Goal: Information Seeking & Learning: Understand process/instructions

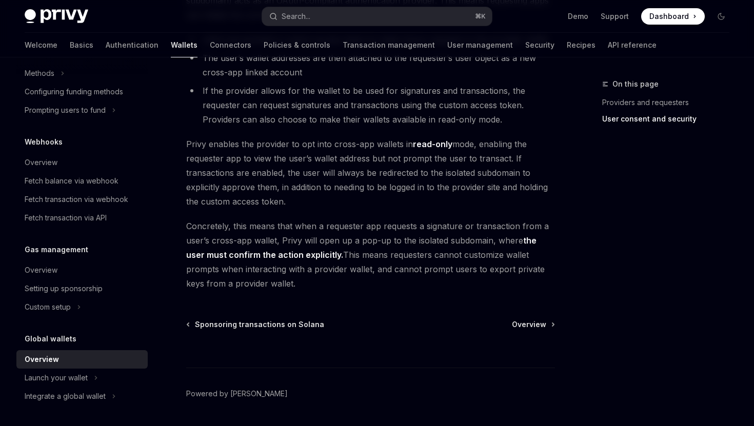
scroll to position [858, 0]
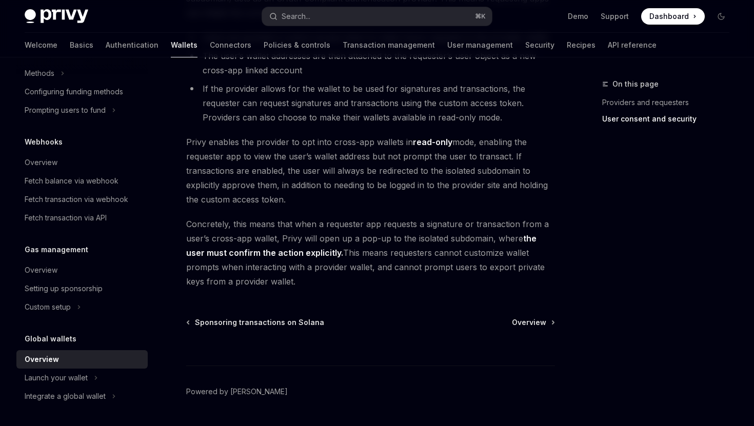
click at [532, 328] on div at bounding box center [370, 347] width 369 height 38
click at [524, 325] on span "Overview" at bounding box center [529, 323] width 34 height 10
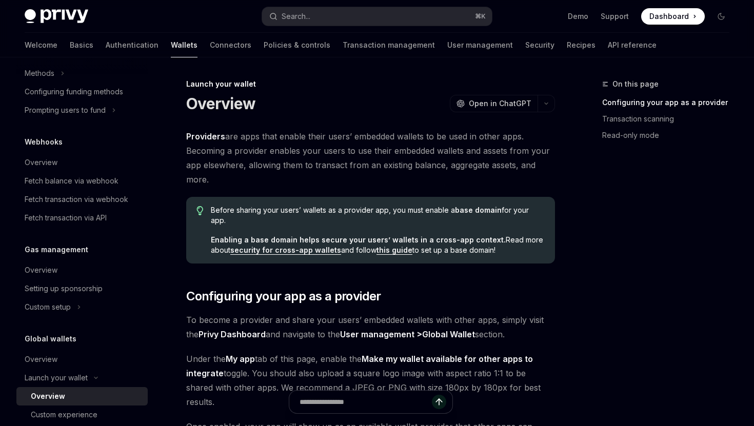
click at [364, 149] on span "Providers are apps that enable their users’ embedded wallets to be used in othe…" at bounding box center [370, 157] width 369 height 57
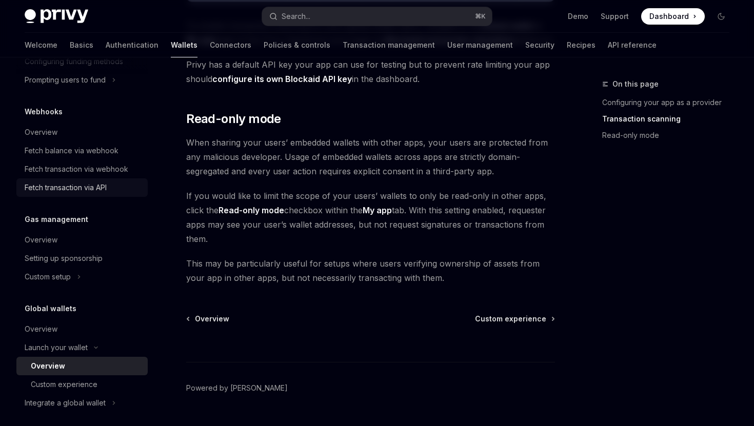
scroll to position [492, 0]
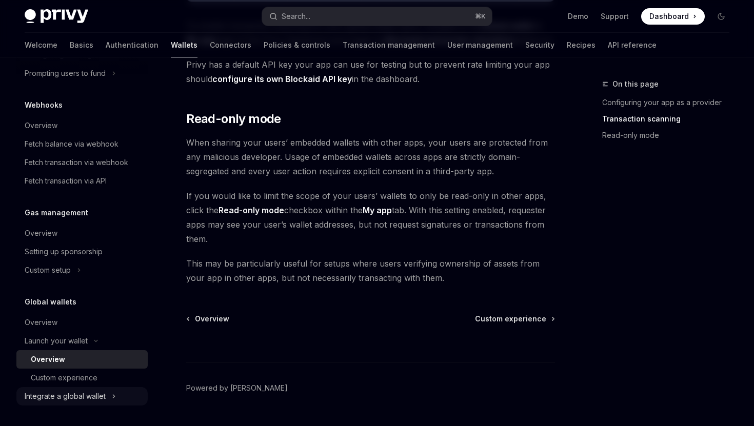
click at [121, 398] on div "Integrate a global wallet" at bounding box center [81, 396] width 131 height 18
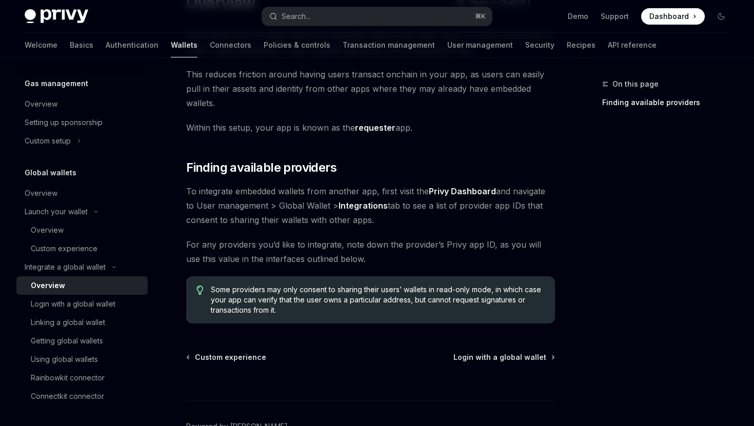
scroll to position [106, 0]
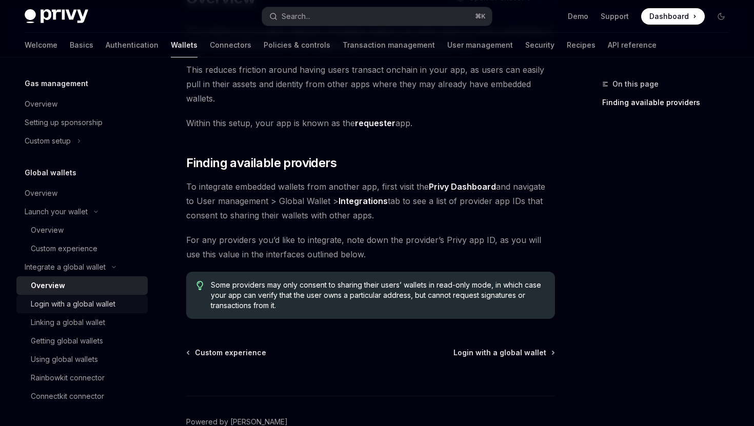
click at [75, 306] on div "Login with a global wallet" at bounding box center [73, 304] width 85 height 12
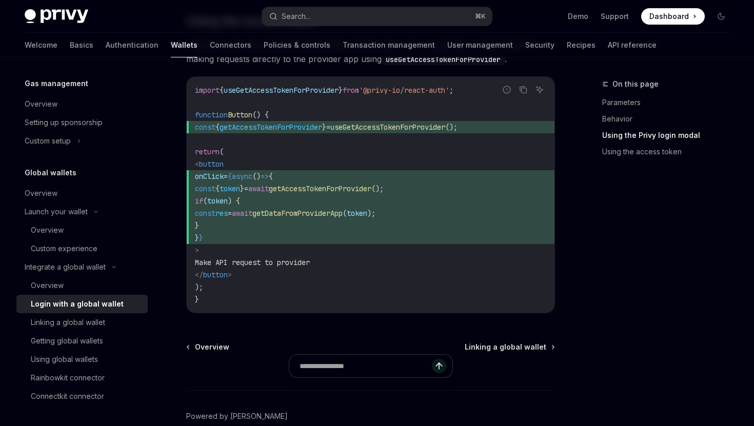
scroll to position [1083, 0]
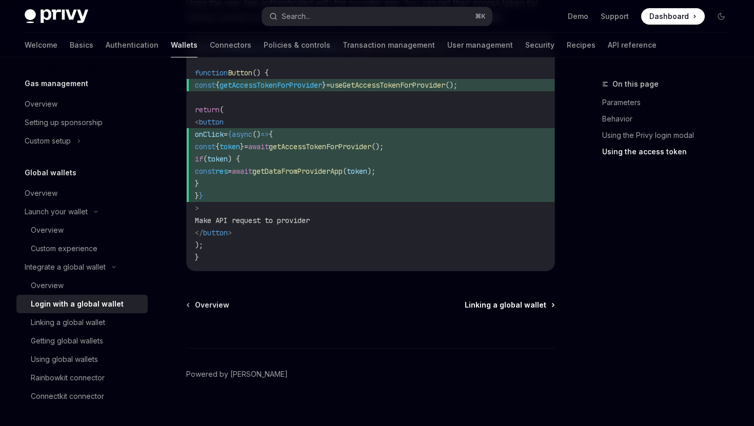
click at [485, 300] on span "Linking a global wallet" at bounding box center [506, 305] width 82 height 10
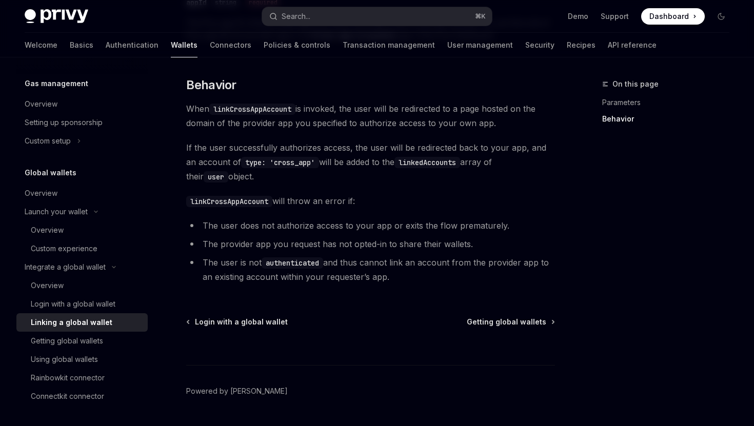
scroll to position [483, 0]
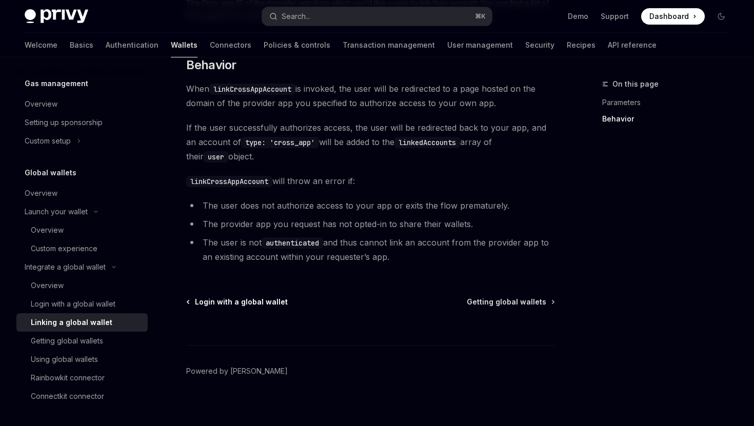
click at [272, 301] on span "Login with a global wallet" at bounding box center [241, 302] width 93 height 10
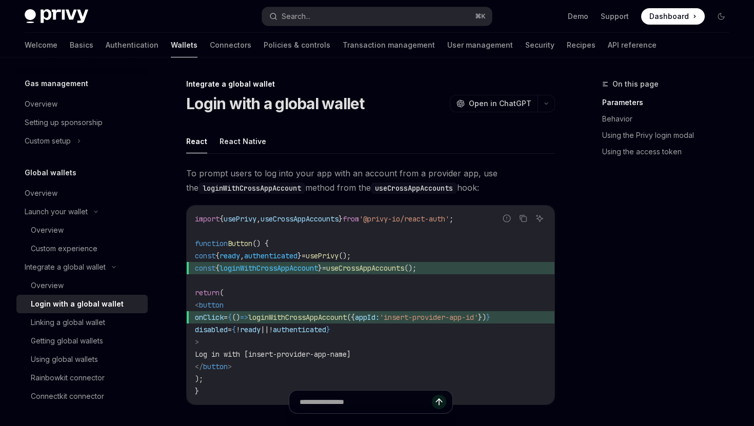
type textarea "*"
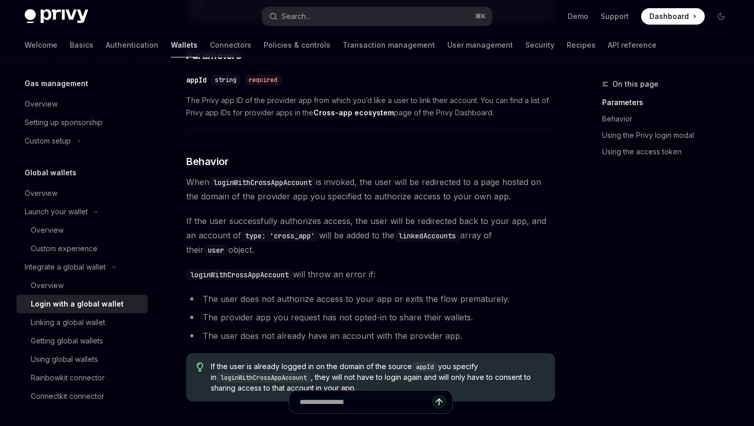
scroll to position [366, 0]
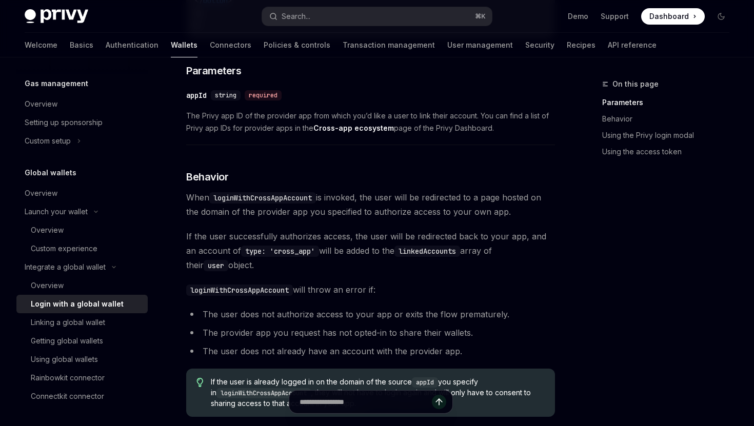
click at [364, 95] on div "​ appId string required" at bounding box center [365, 95] width 359 height 12
